Goal: Complete application form

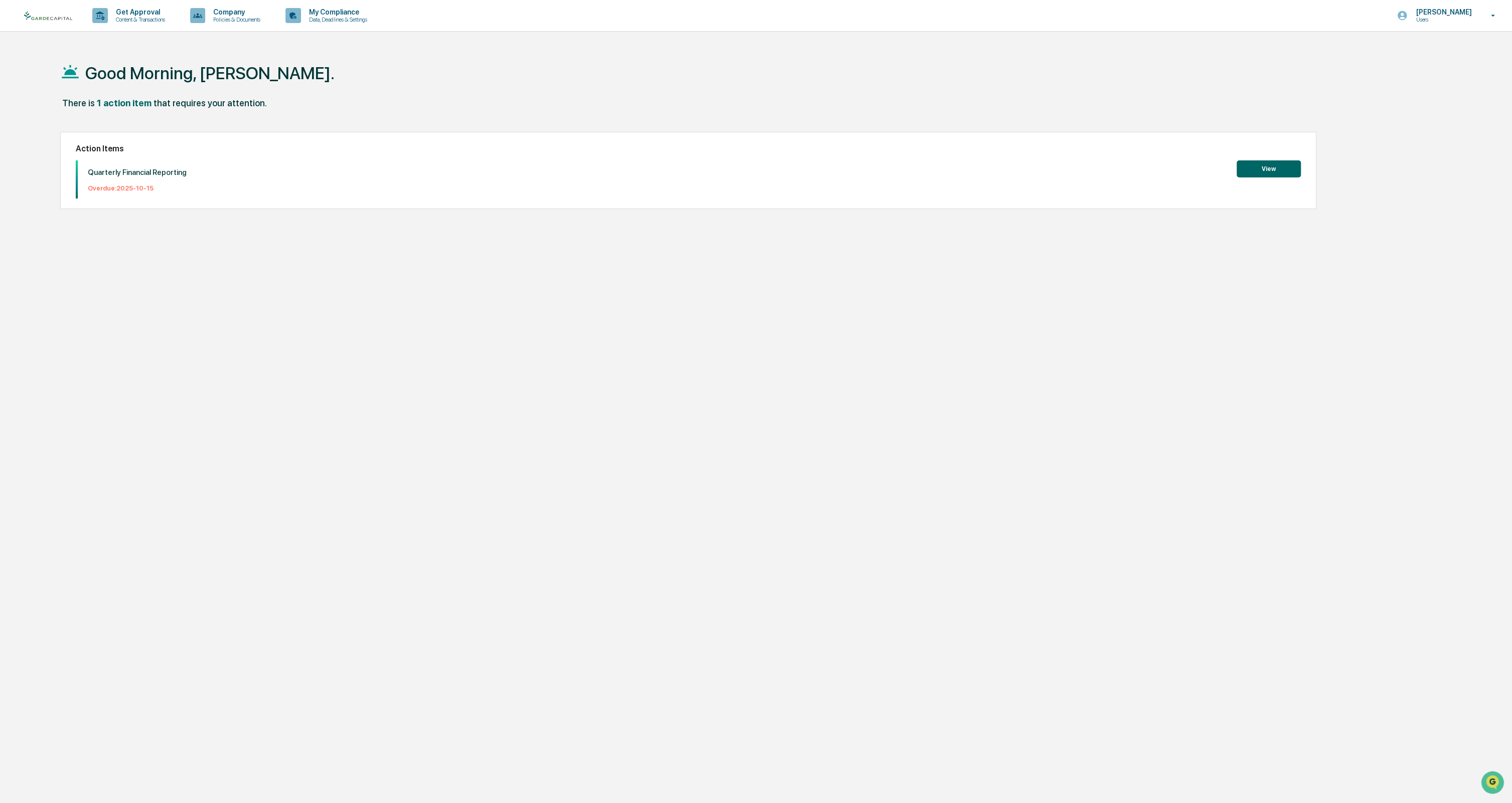
click at [1276, 168] on button "View" at bounding box center [1268, 169] width 64 height 17
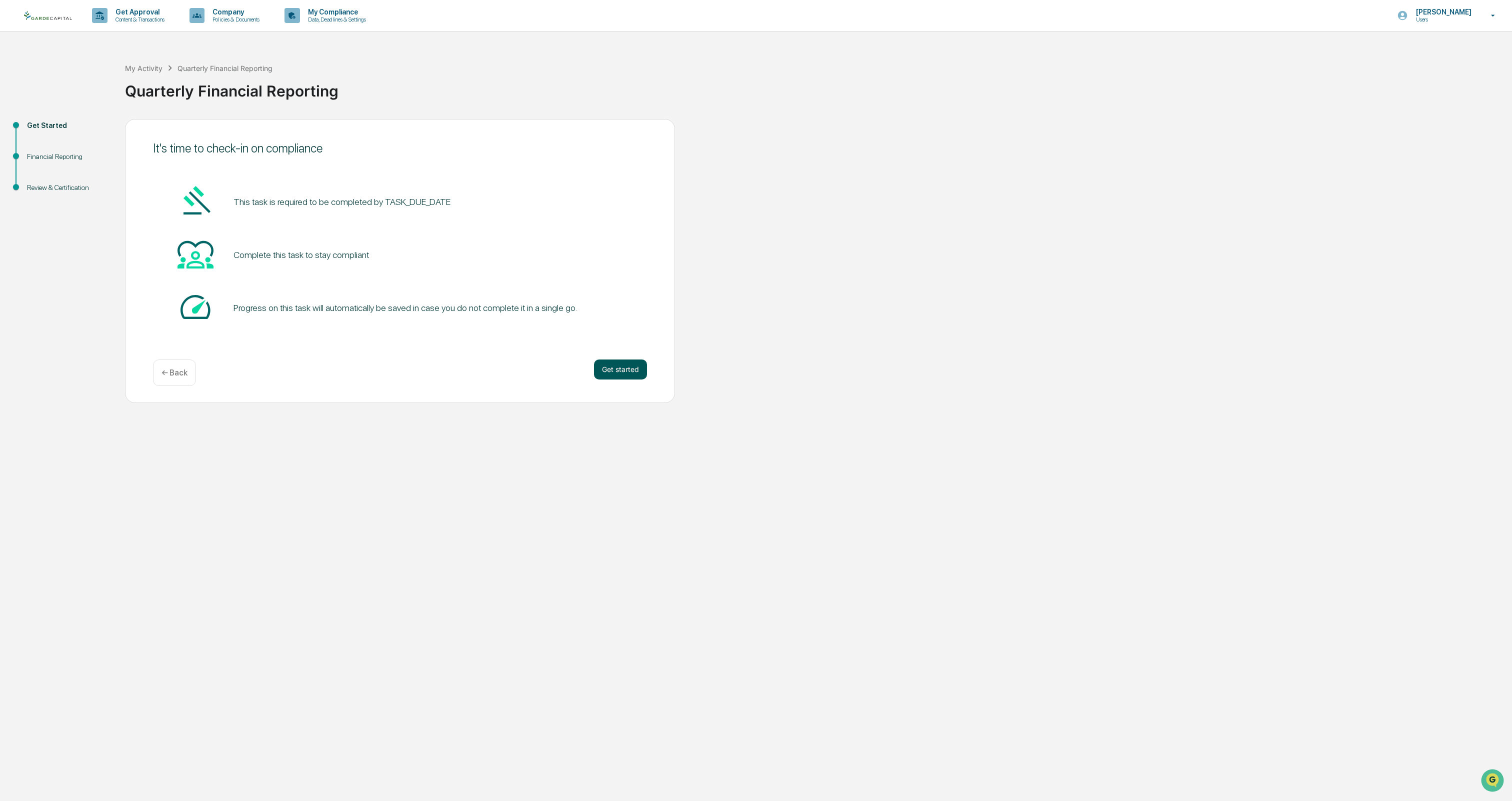
click at [620, 365] on button "Get started" at bounding box center [620, 370] width 53 height 20
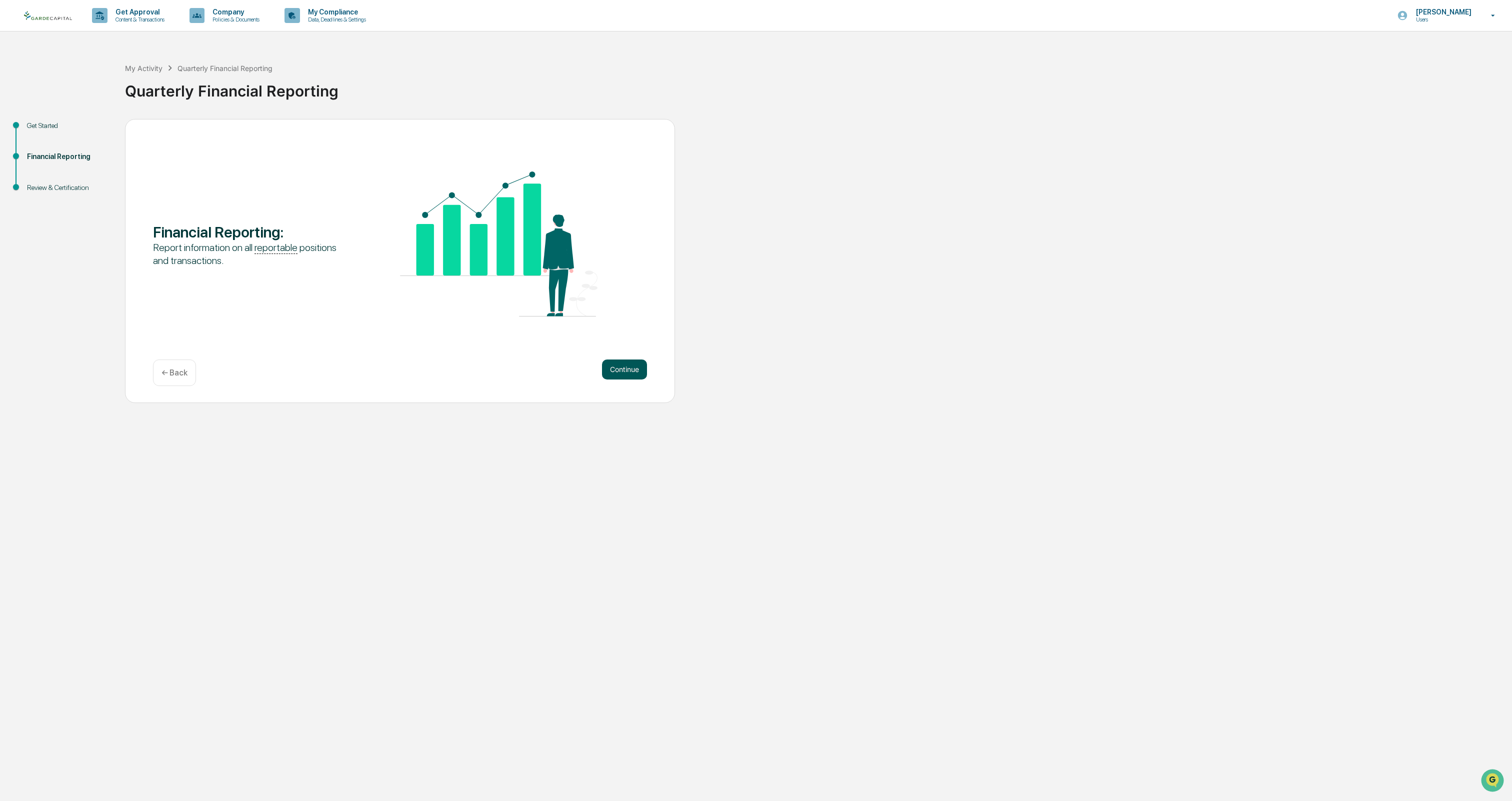
click at [610, 367] on button "Continue" at bounding box center [625, 370] width 45 height 20
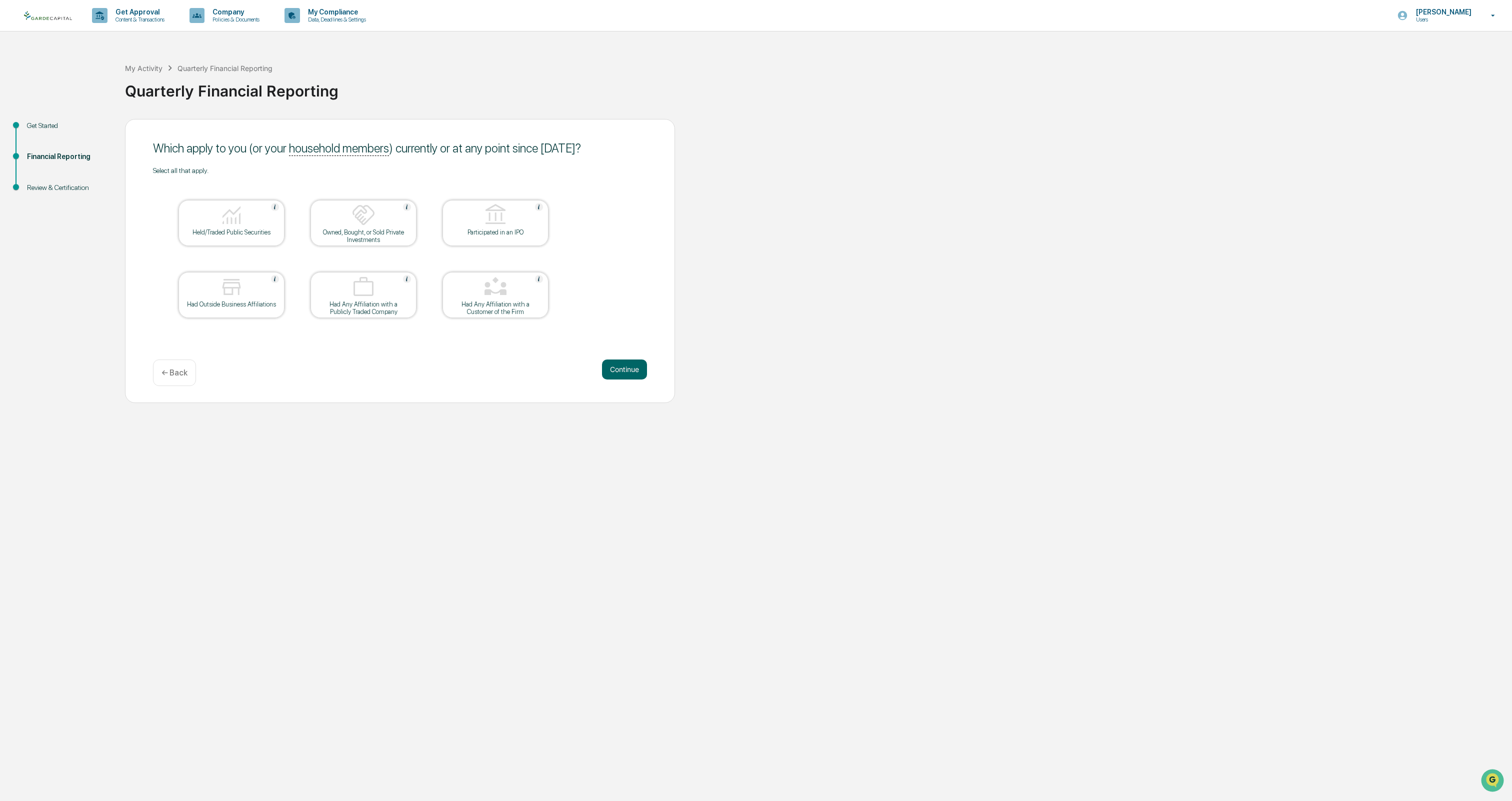
click at [370, 229] on div "Owned, Bought, or Sold Private Investments" at bounding box center [364, 236] width 90 height 15
click at [203, 217] on div at bounding box center [231, 216] width 100 height 25
click at [389, 227] on div at bounding box center [363, 216] width 100 height 25
click at [627, 375] on button "Continue" at bounding box center [625, 370] width 45 height 20
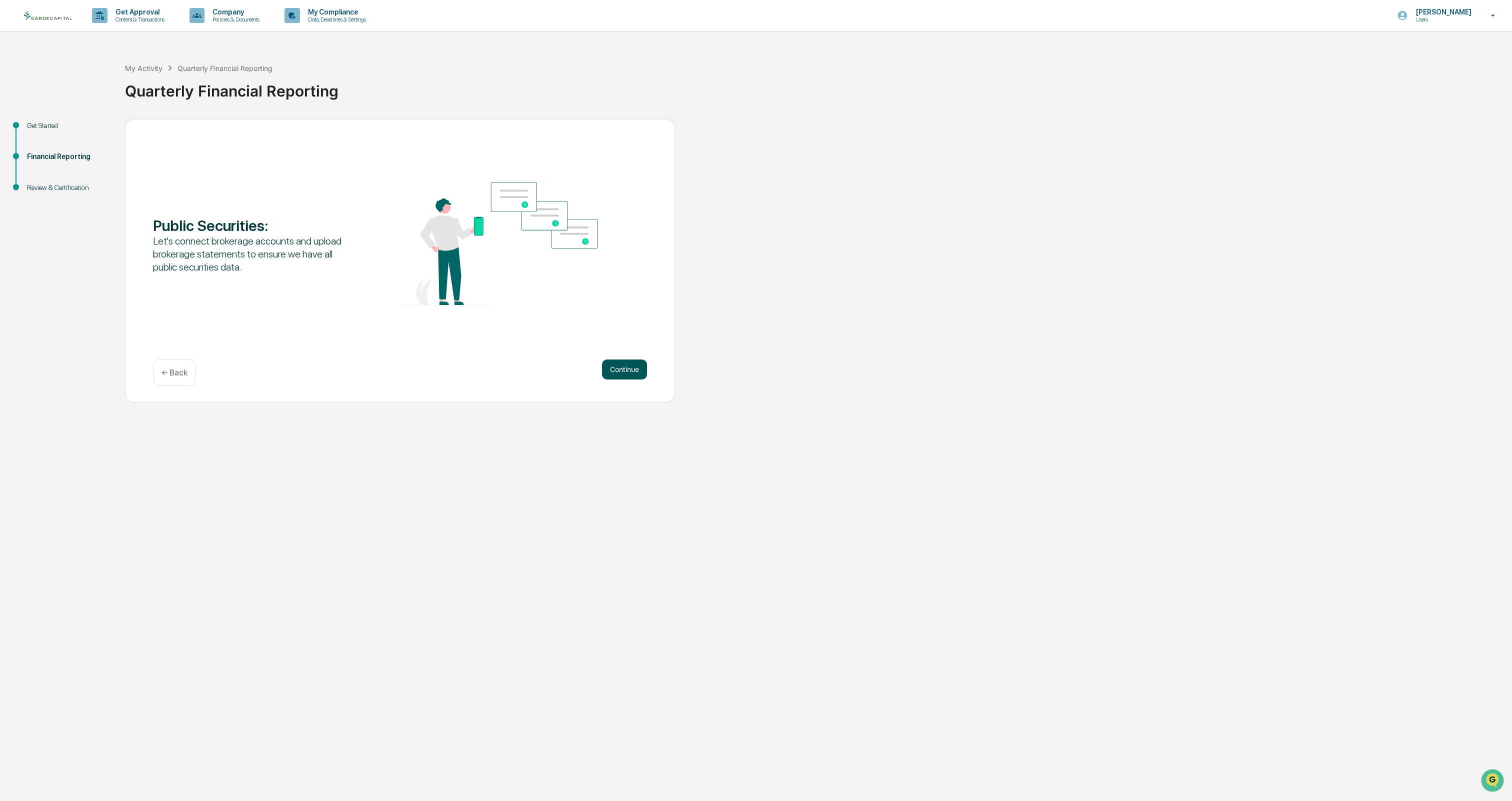
click at [631, 365] on button "Continue" at bounding box center [625, 370] width 45 height 20
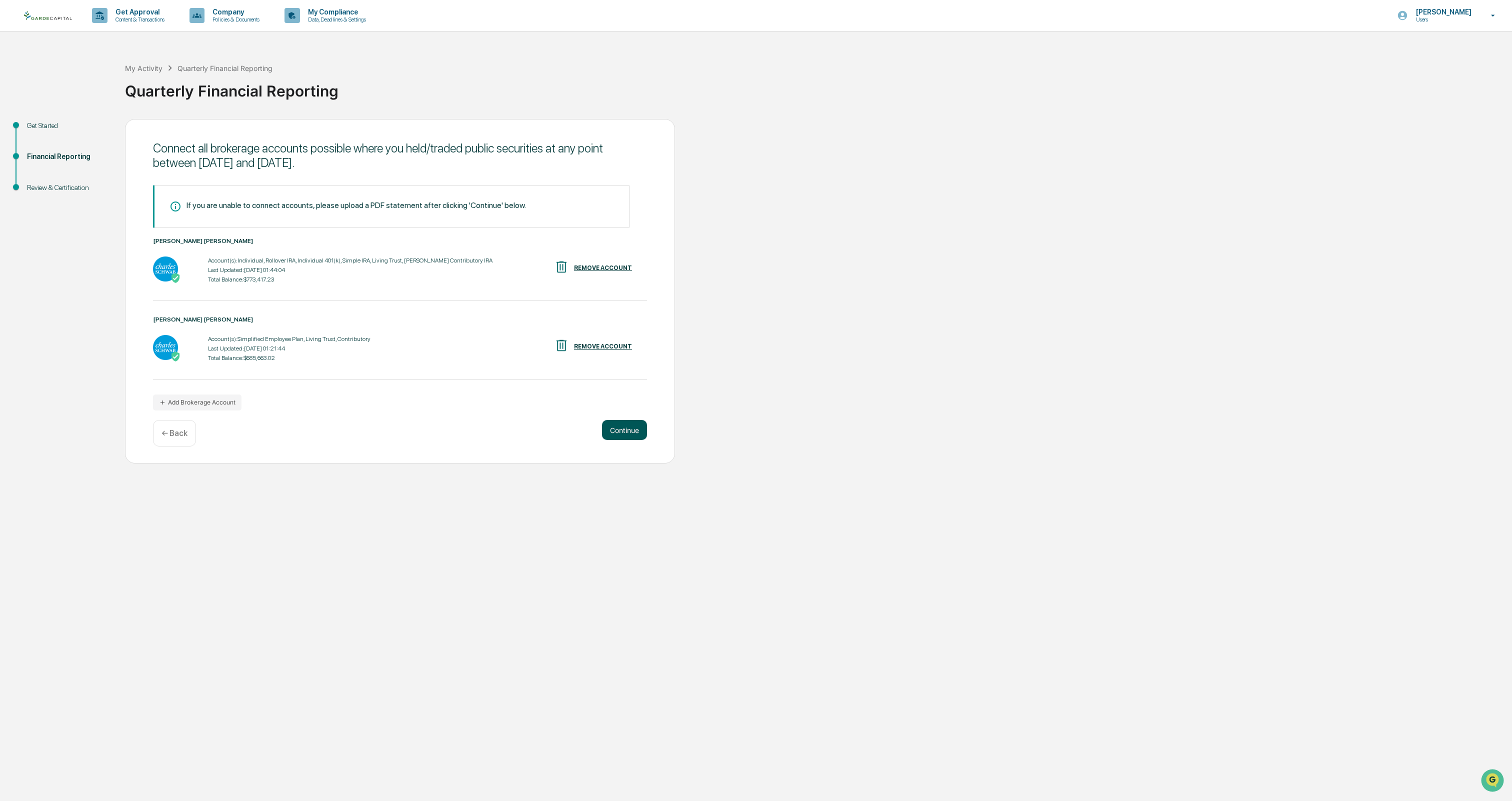
click at [628, 438] on button "Continue" at bounding box center [625, 430] width 45 height 20
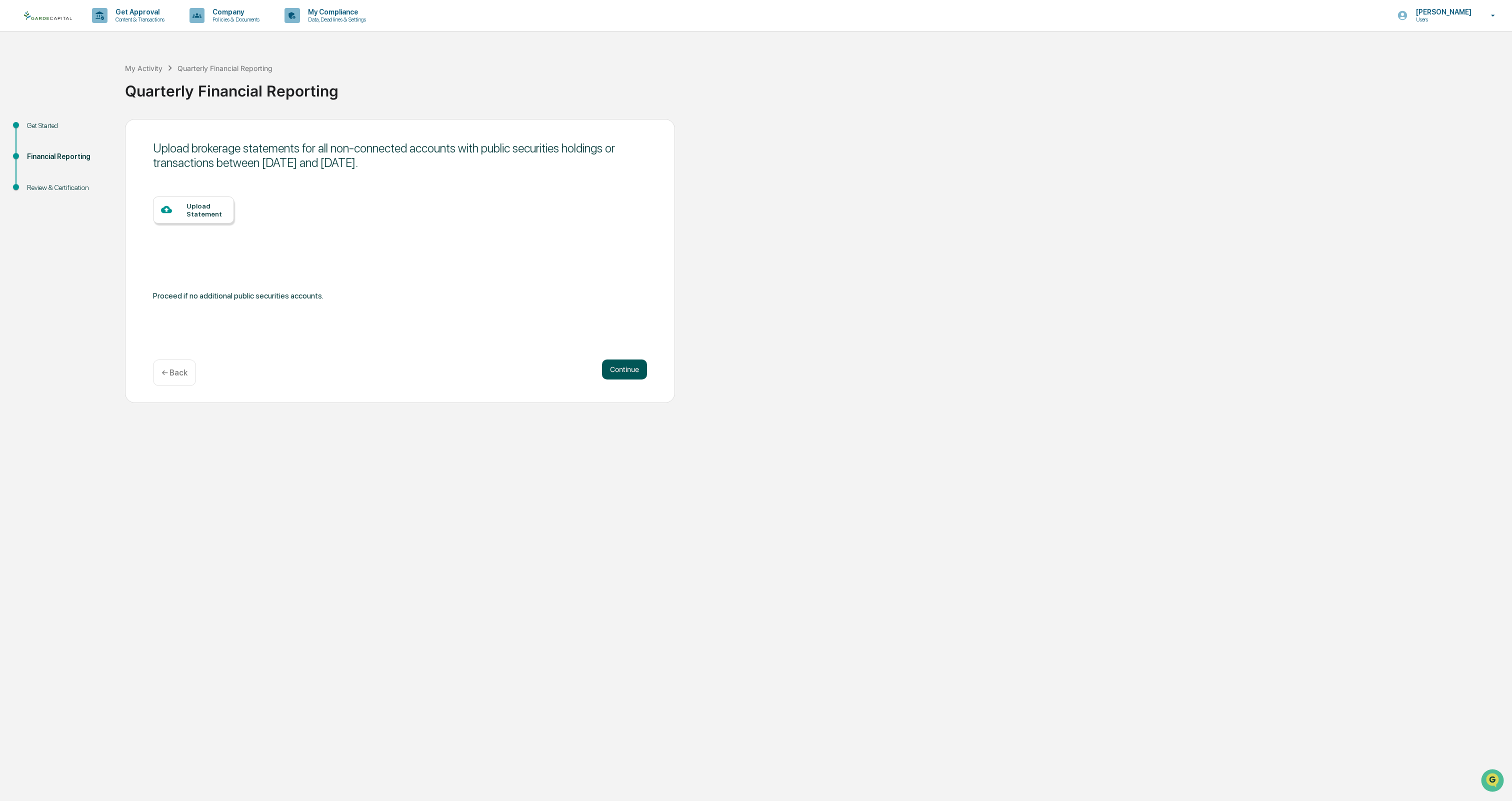
click at [632, 369] on button "Continue" at bounding box center [625, 370] width 45 height 20
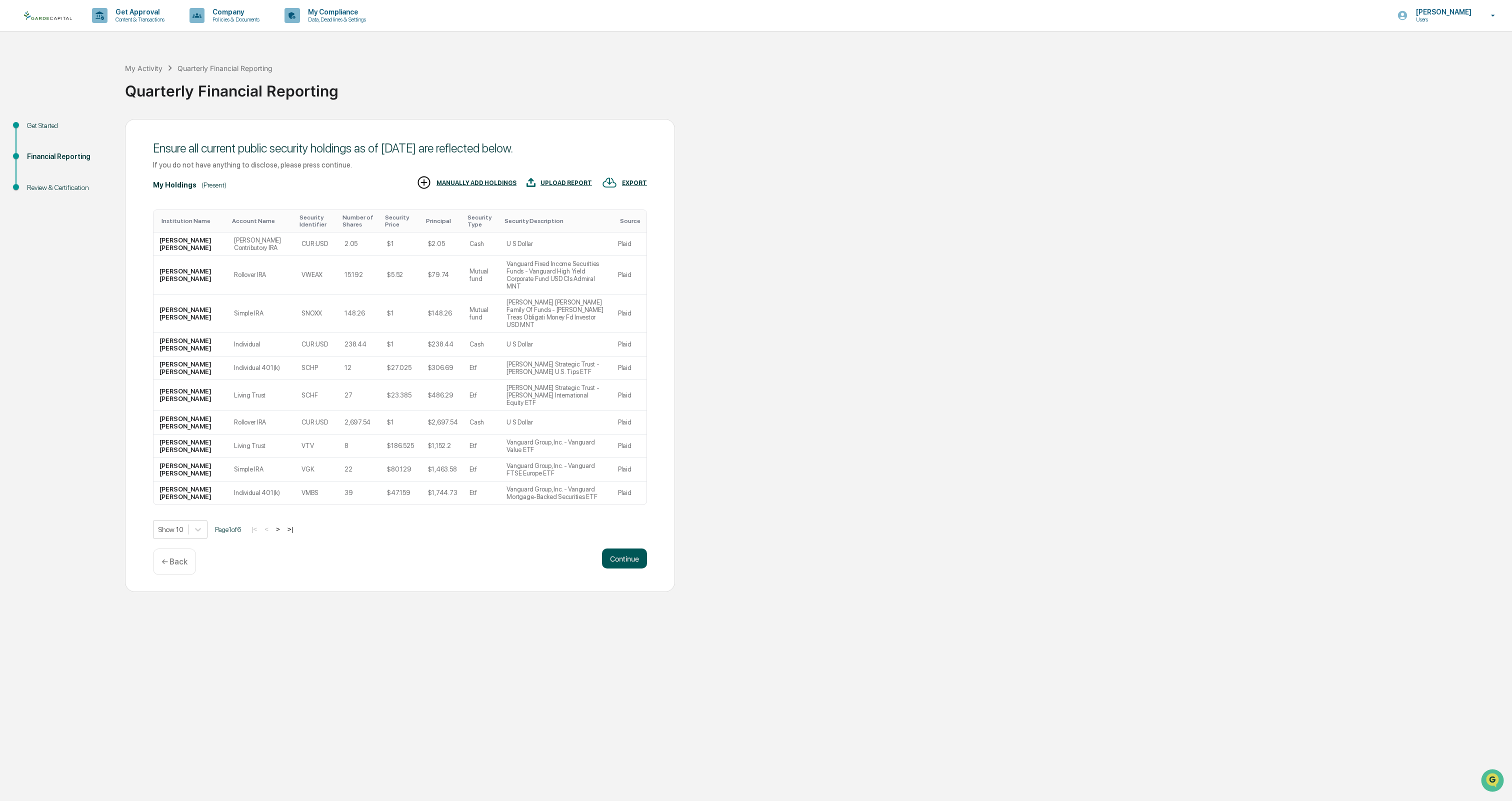
click at [610, 549] on button "Continue" at bounding box center [625, 559] width 45 height 20
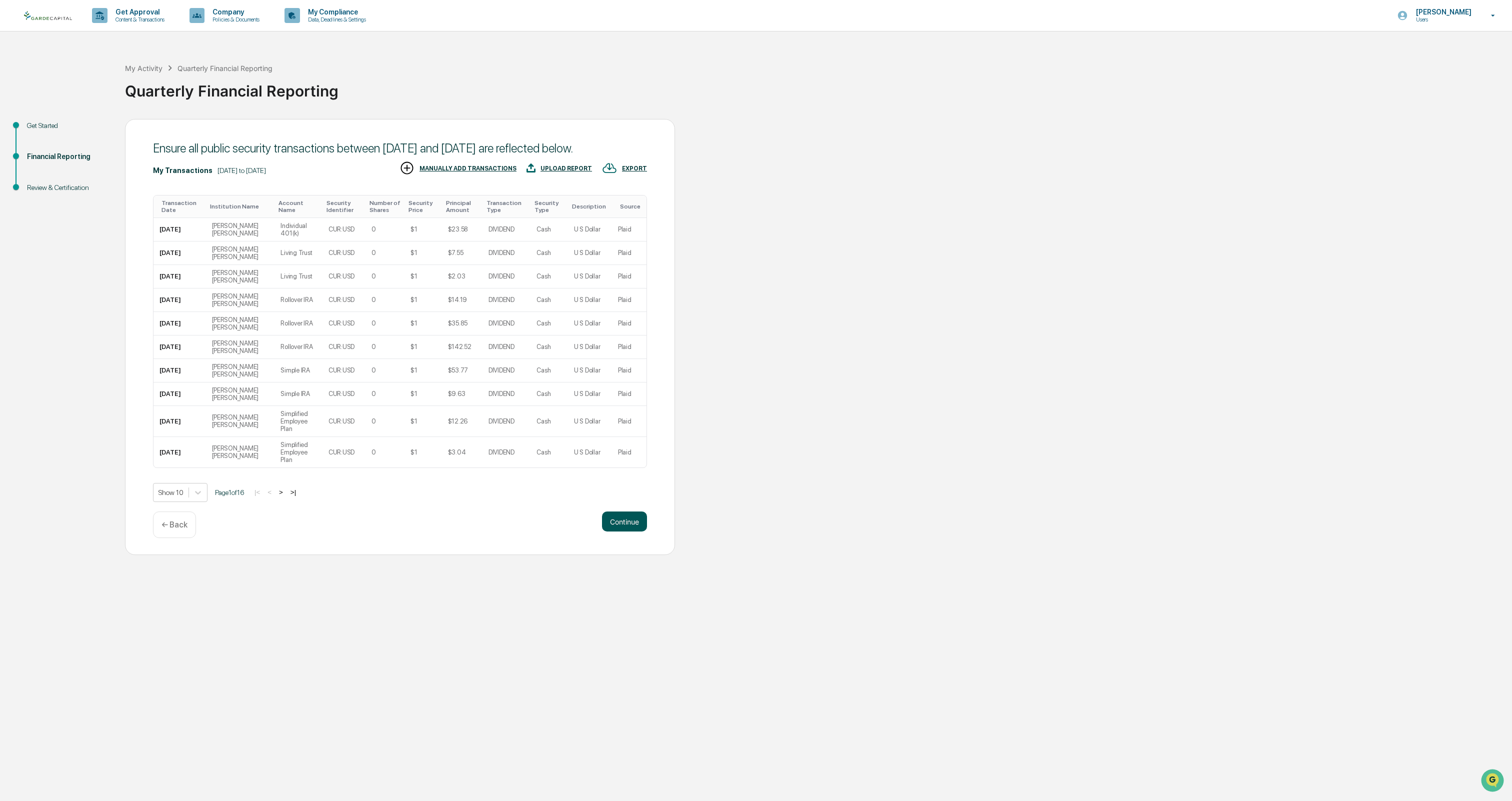
click at [623, 527] on button "Continue" at bounding box center [625, 521] width 45 height 20
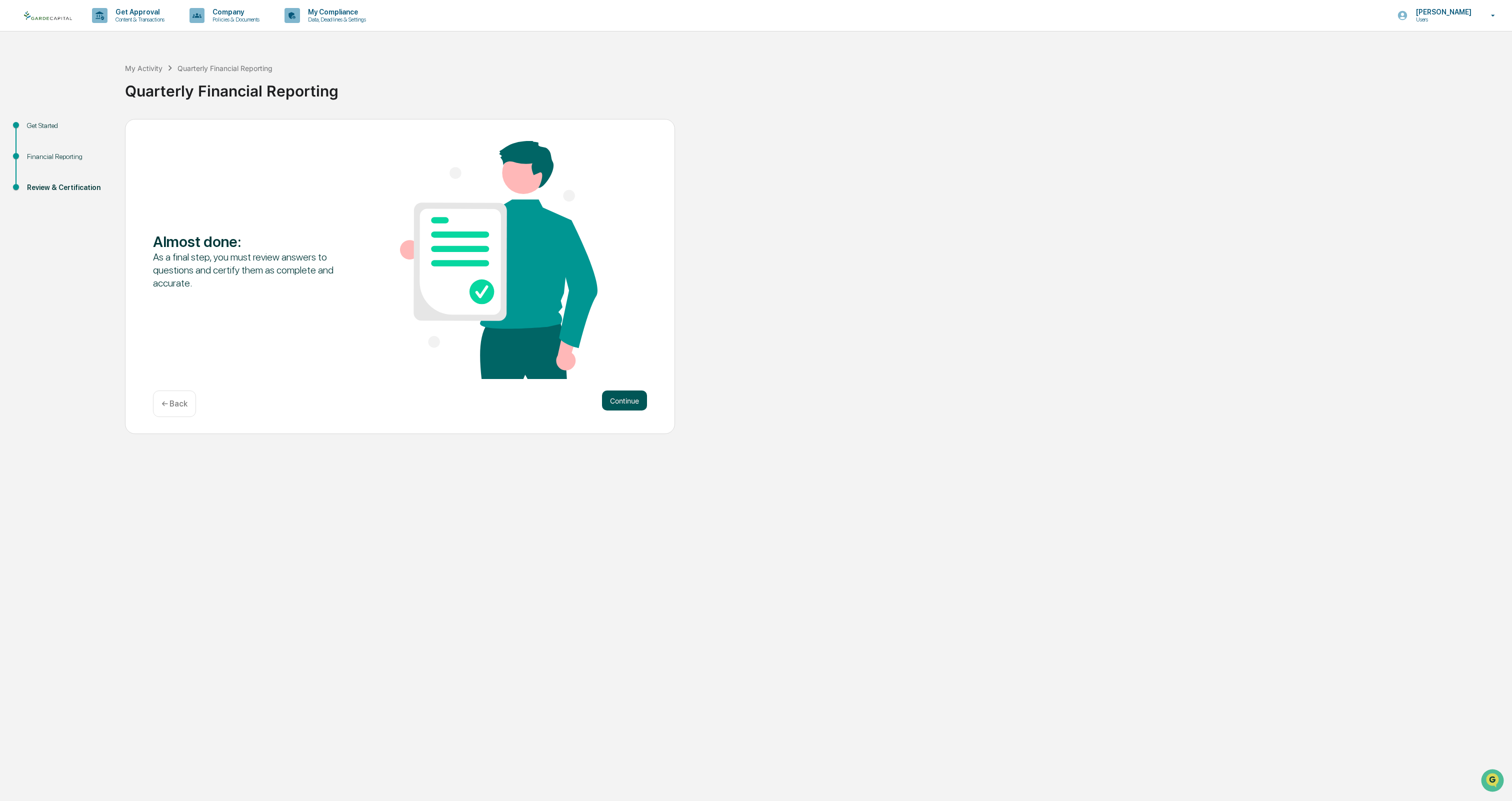
click at [627, 403] on button "Continue" at bounding box center [625, 400] width 45 height 20
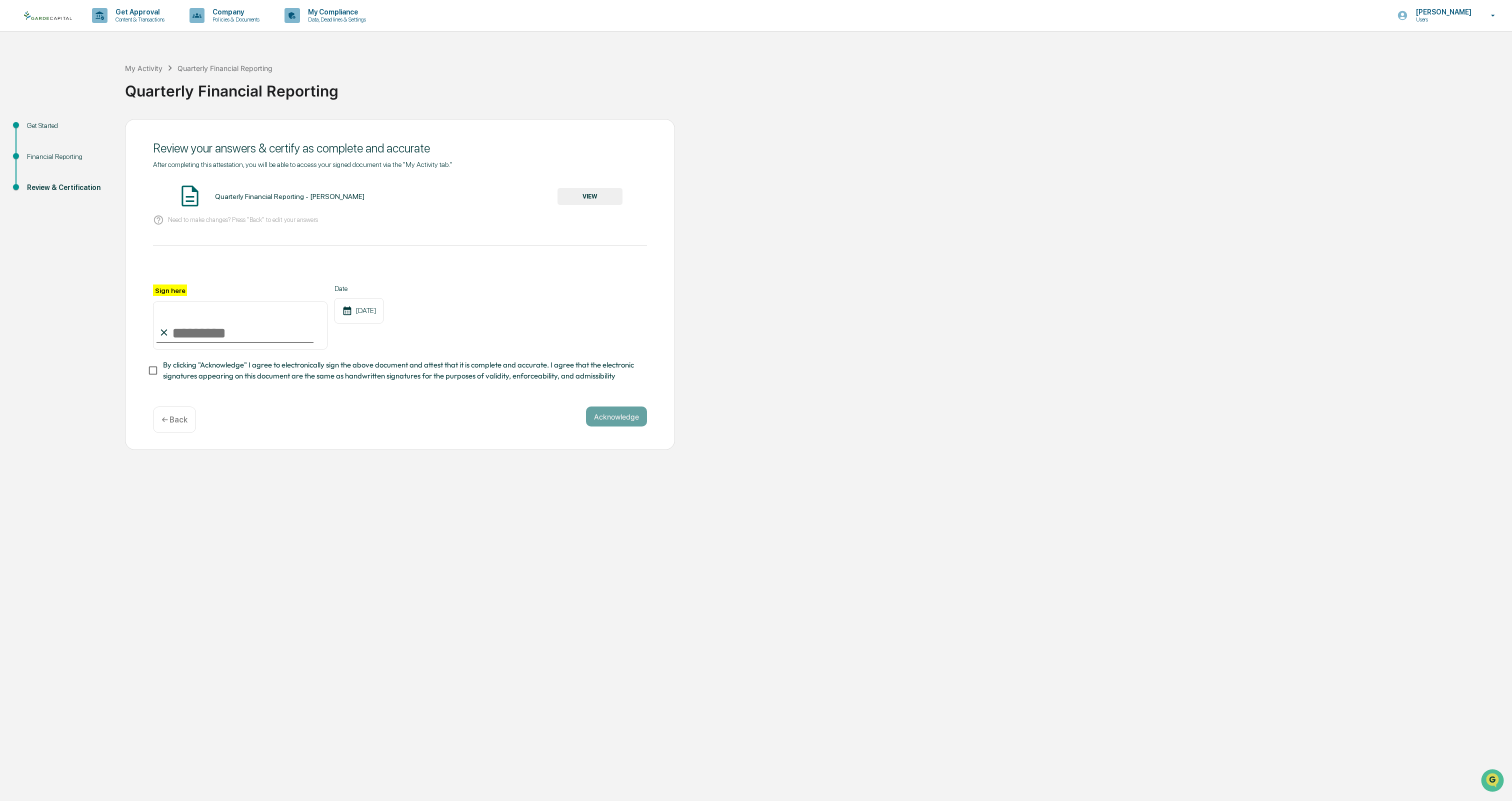
click at [222, 336] on input "Sign here" at bounding box center [240, 325] width 175 height 48
type input "**********"
click at [612, 415] on button "Acknowledge" at bounding box center [616, 417] width 61 height 20
click at [585, 197] on button "VIEW" at bounding box center [590, 196] width 65 height 17
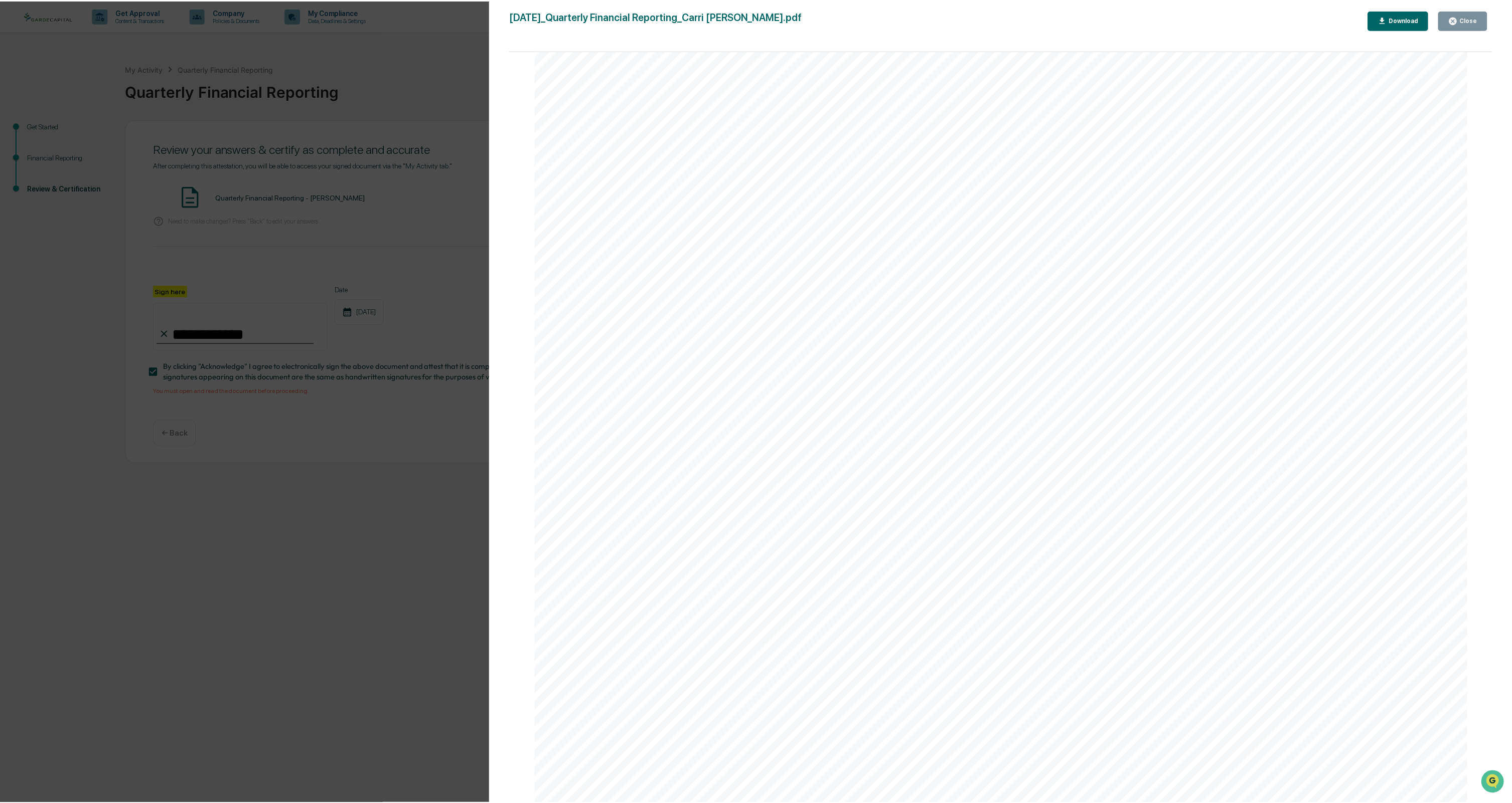
scroll to position [3208, 0]
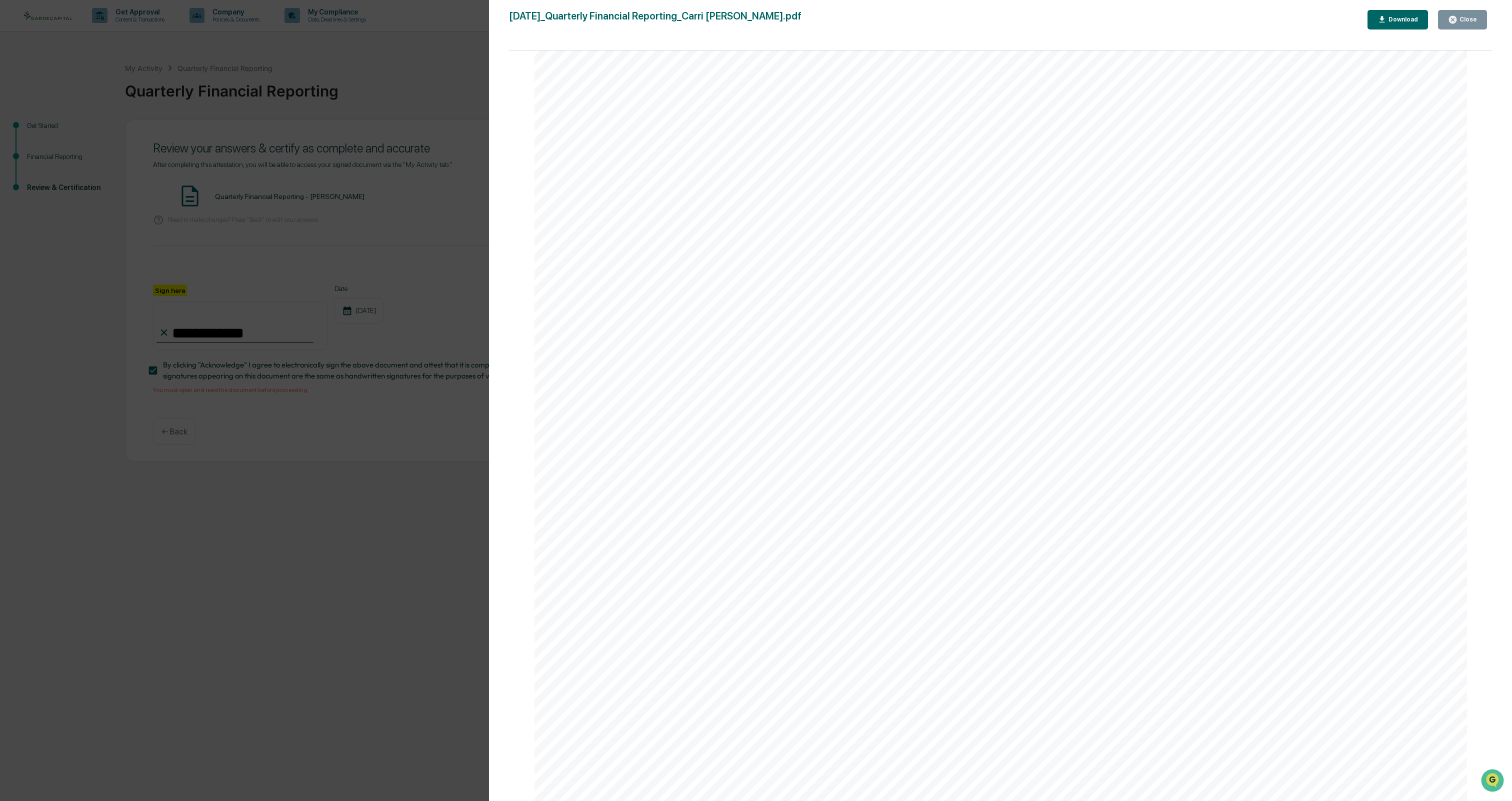
click at [386, 101] on div "Version History [DATE] 03:09 PM [PERSON_NAME] [DATE]_Quarterly Financial Report…" at bounding box center [756, 400] width 1512 height 801
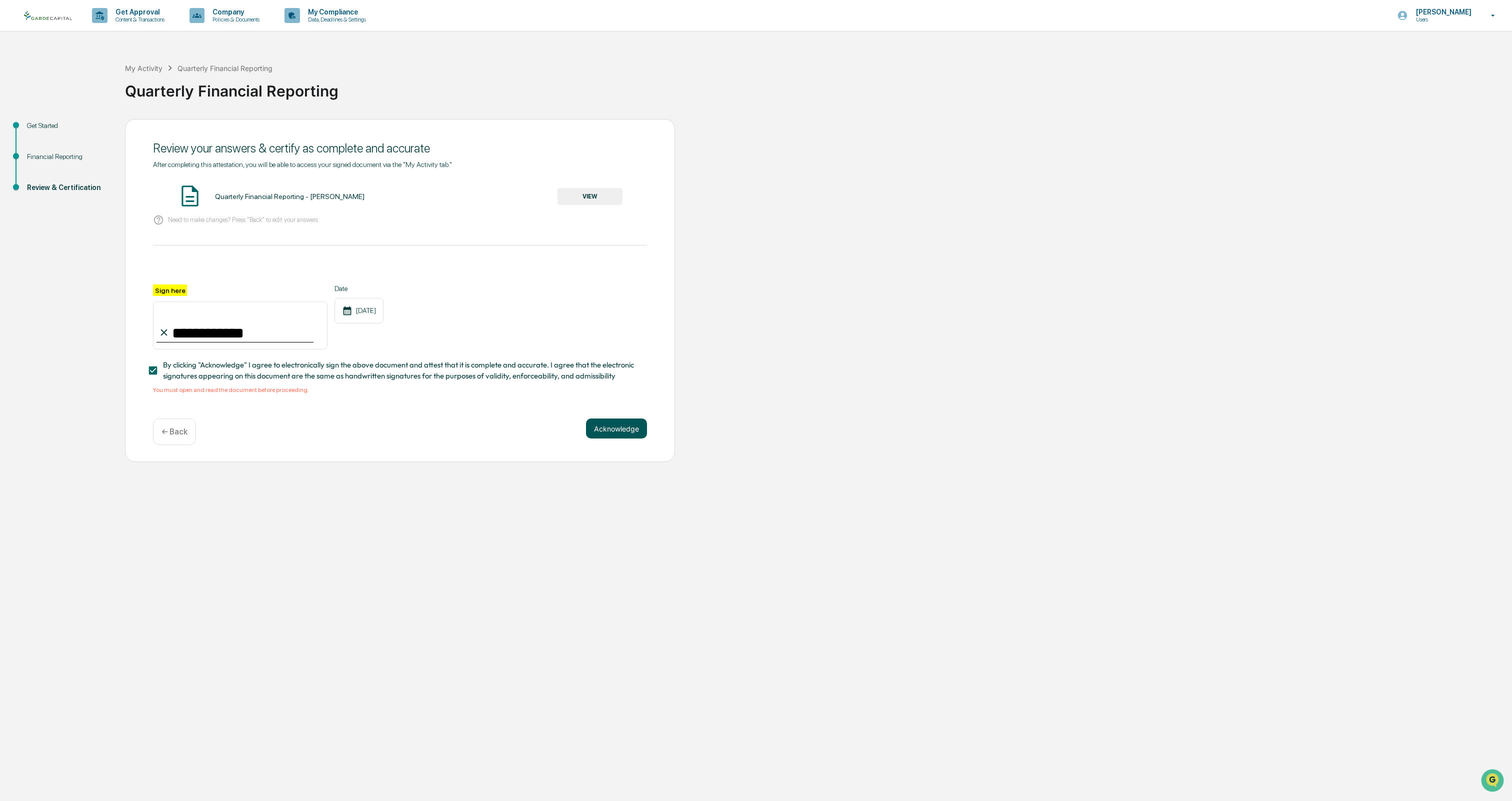
click at [616, 435] on button "Acknowledge" at bounding box center [616, 428] width 61 height 20
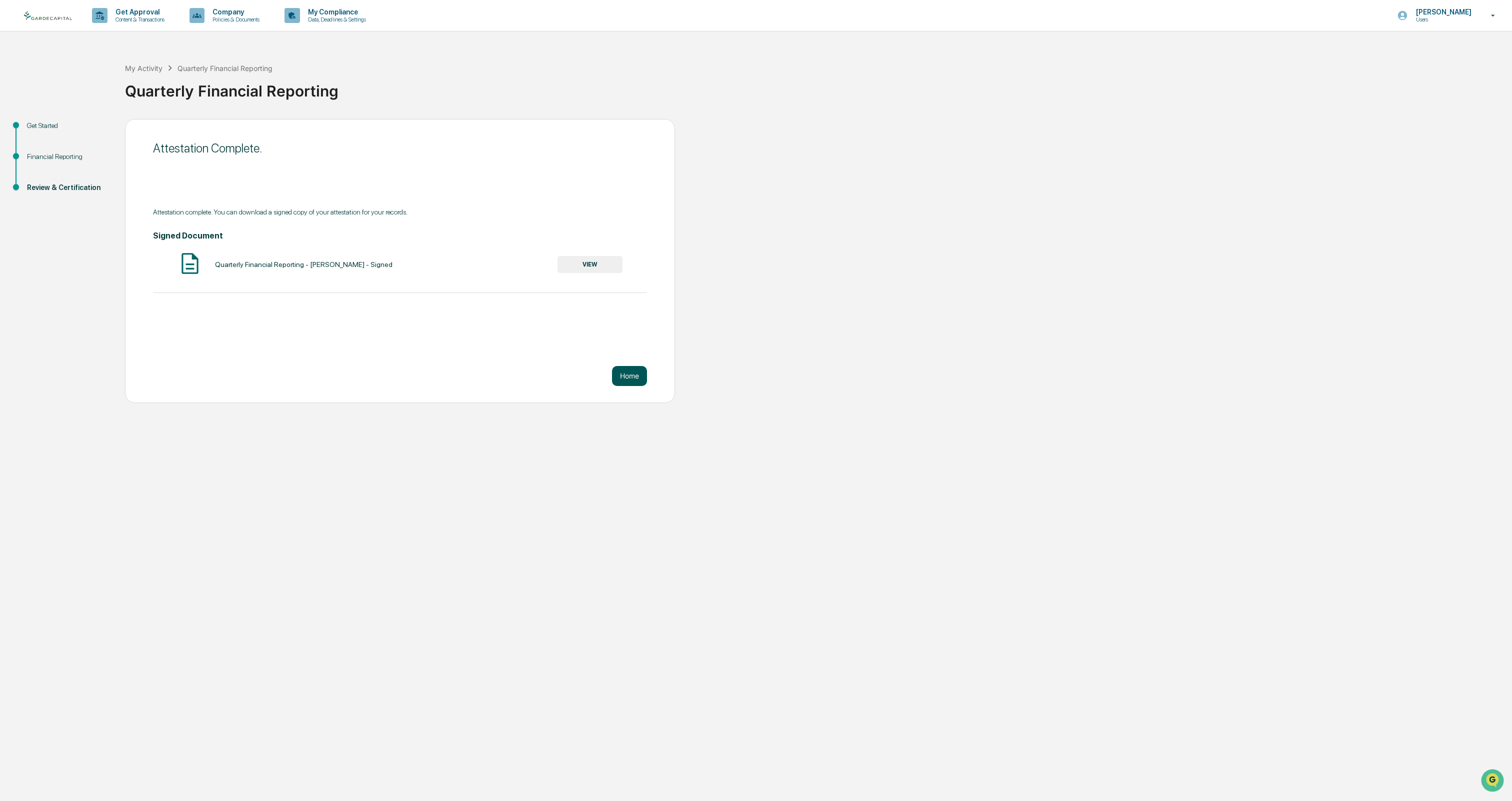
click at [632, 371] on button "Home" at bounding box center [629, 376] width 35 height 20
